Goal: Task Accomplishment & Management: Manage account settings

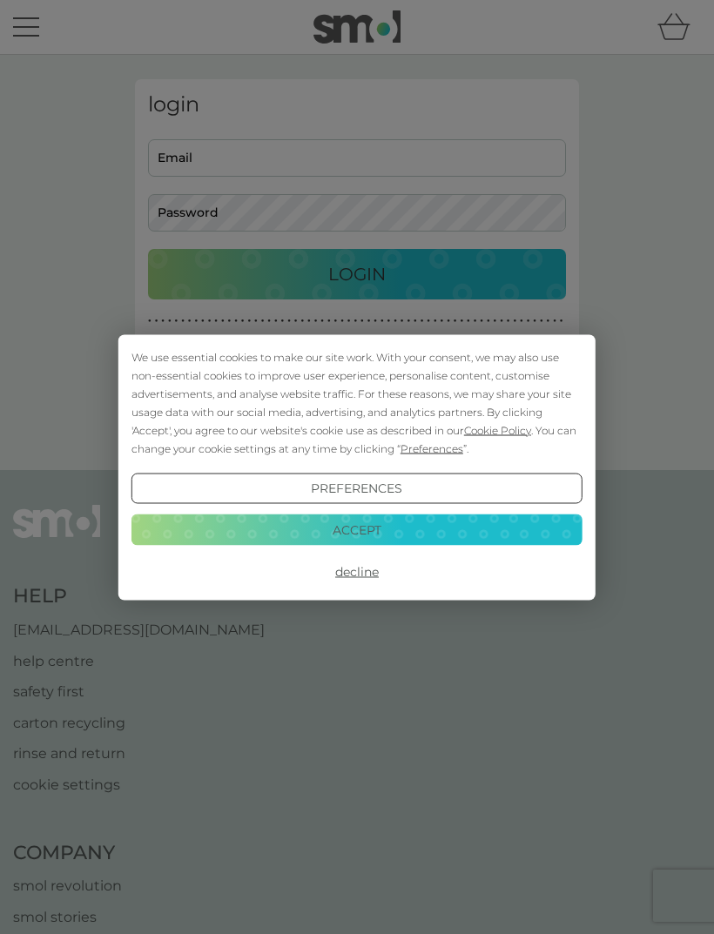
click at [410, 526] on button "Accept" at bounding box center [356, 530] width 451 height 31
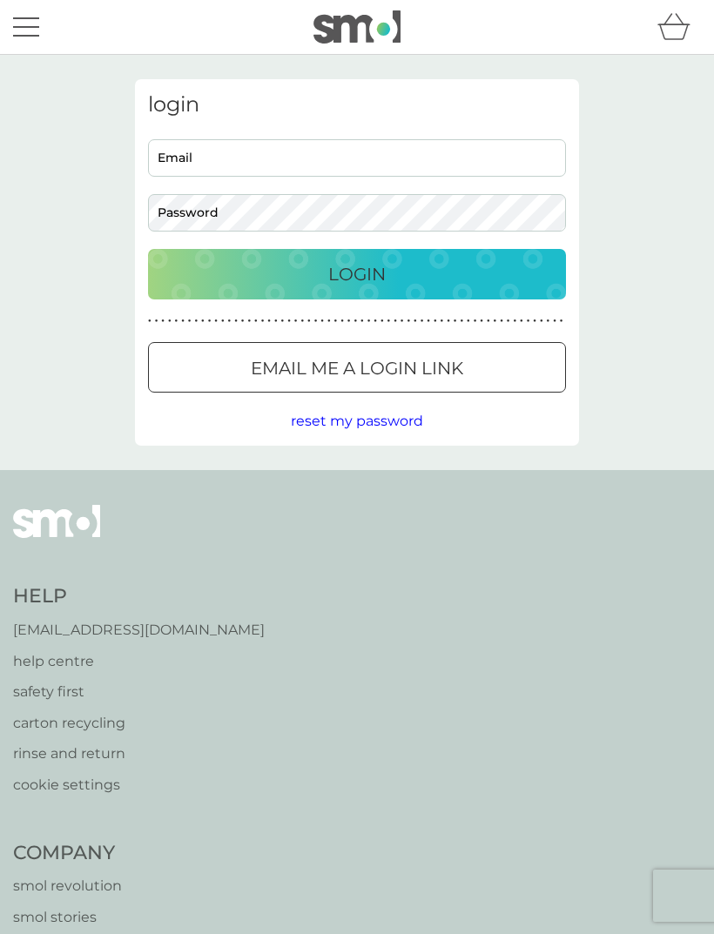
click at [368, 173] on input "Email" at bounding box center [357, 157] width 418 height 37
type input "janehdixon@me.com"
click at [374, 288] on button "Login" at bounding box center [357, 274] width 418 height 50
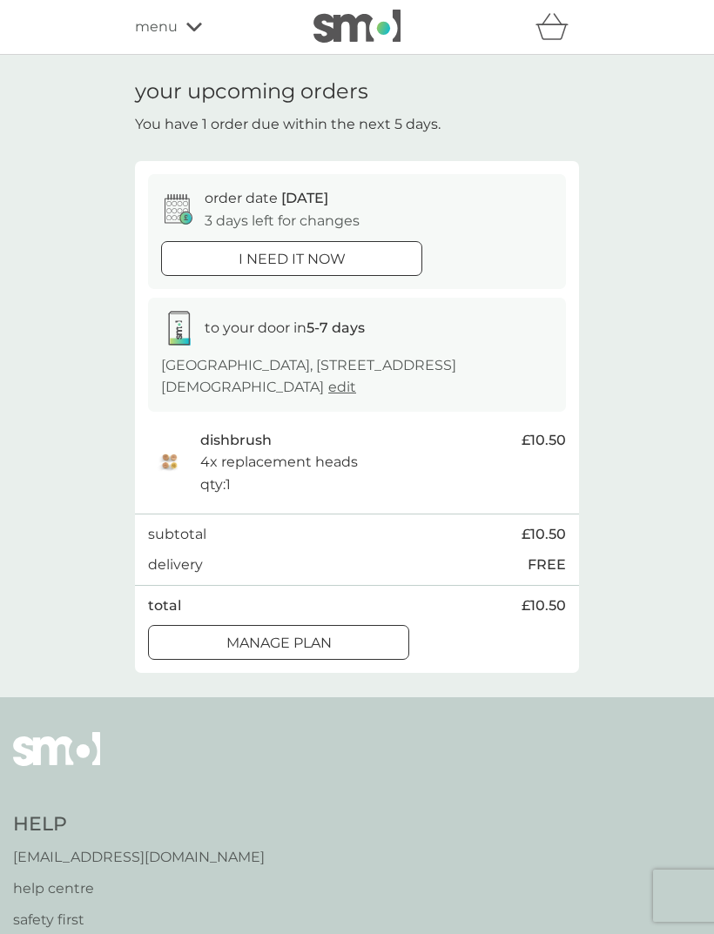
click at [307, 635] on div at bounding box center [278, 644] width 63 height 18
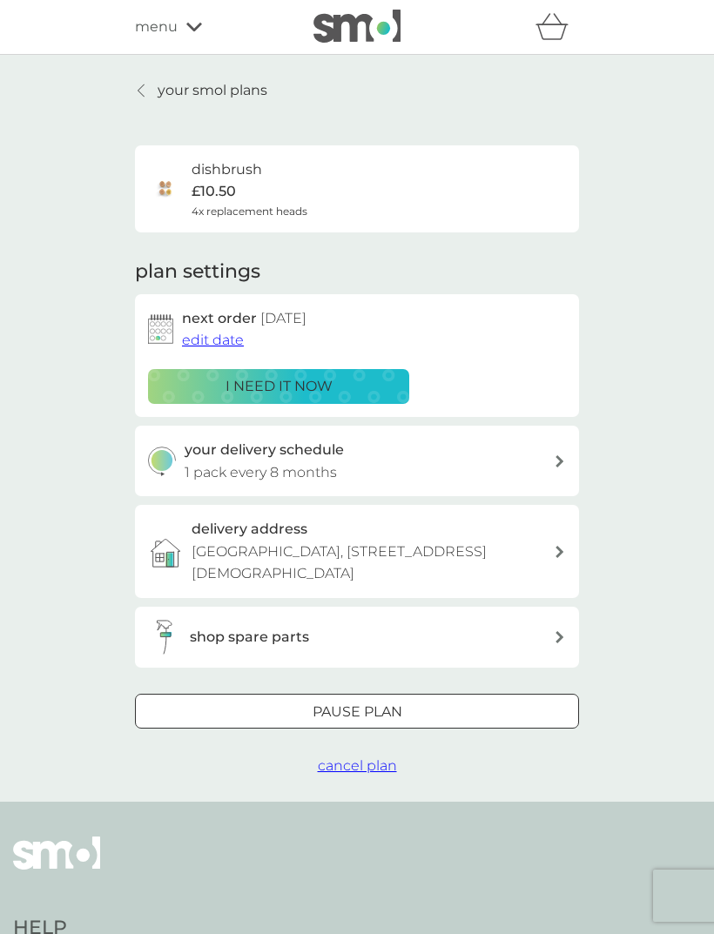
click at [378, 710] on div at bounding box center [378, 710] width 1 height 1
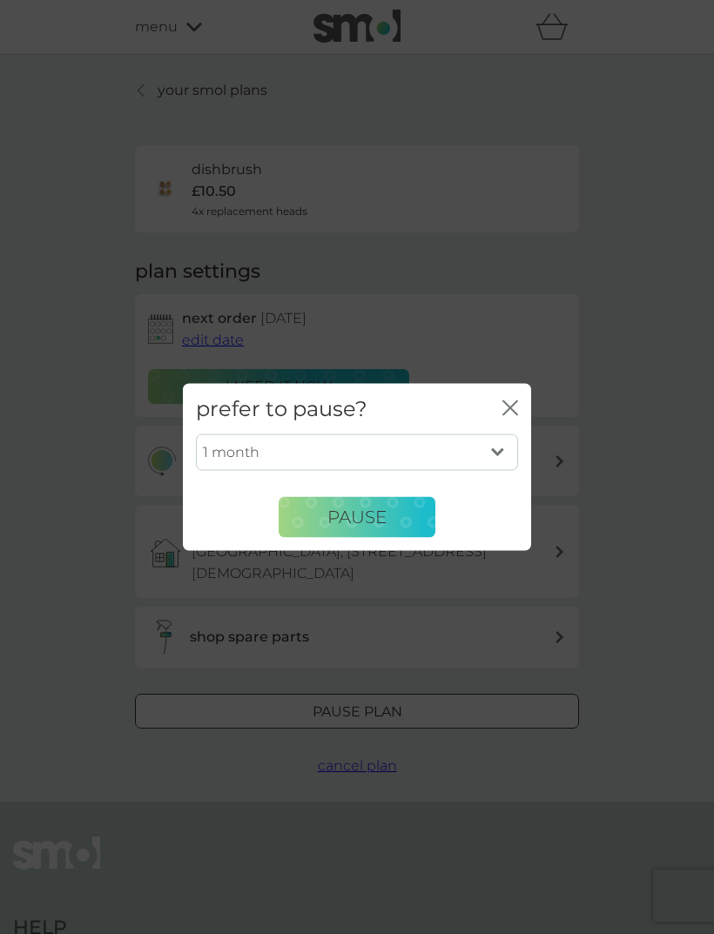
click at [506, 453] on select "1 month 2 months 3 months 4 months 5 months 6 months" at bounding box center [357, 452] width 322 height 37
select select "3"
click at [368, 516] on span "Pause" at bounding box center [356, 517] width 59 height 21
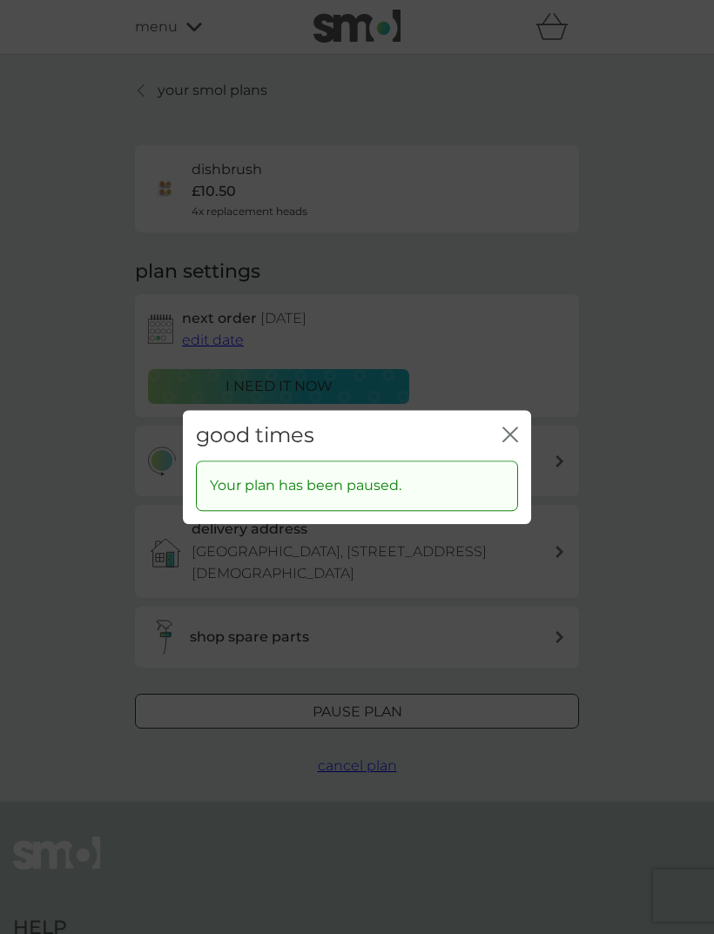
click at [516, 429] on icon "close" at bounding box center [513, 435] width 7 height 14
